Goal: Find specific page/section: Find specific page/section

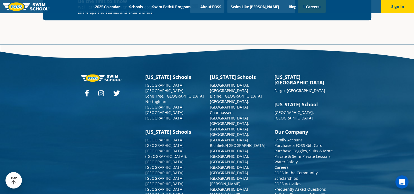
scroll to position [631, 0]
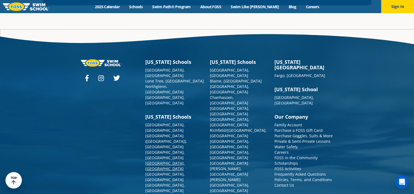
click at [155, 160] on link "[GEOGRAPHIC_DATA], [GEOGRAPHIC_DATA]" at bounding box center [164, 165] width 39 height 11
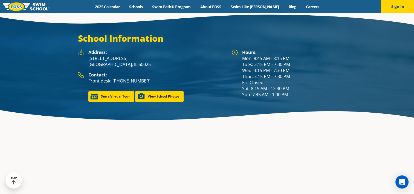
scroll to position [783, 0]
